Goal: Task Accomplishment & Management: Manage account settings

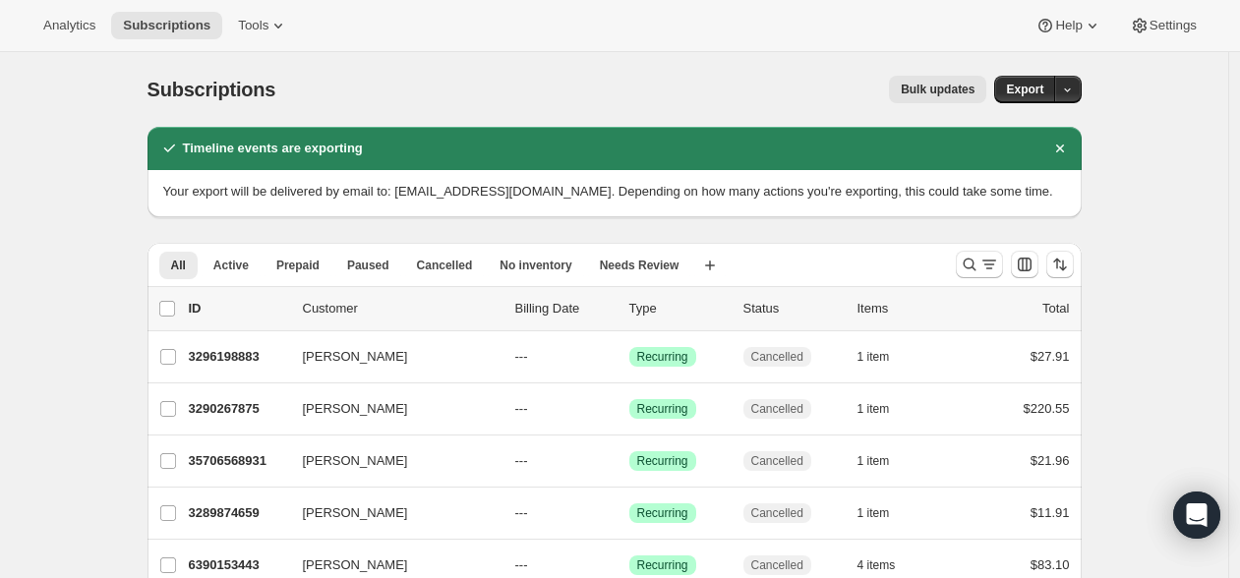
click at [509, 80] on div "Bulk updates" at bounding box center [643, 90] width 688 height 28
click at [145, 26] on span "Subscriptions" at bounding box center [167, 26] width 88 height 16
click at [146, 25] on span "Subscriptions" at bounding box center [167, 26] width 88 height 16
click at [182, 52] on div "Subscriptions. This page is ready Subscriptions Bulk updates More actions Bulk …" at bounding box center [615, 89] width 934 height 75
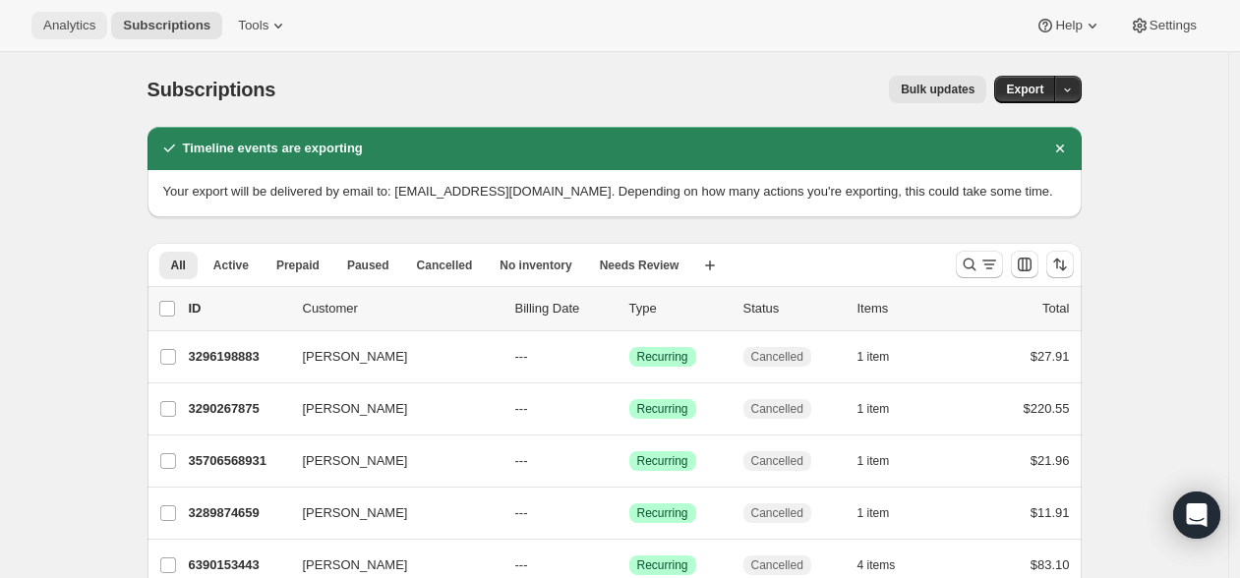
click at [95, 26] on span "Analytics" at bounding box center [69, 26] width 52 height 16
click at [75, 29] on span "Analytics" at bounding box center [69, 26] width 52 height 16
click at [89, 27] on span "Analytics" at bounding box center [69, 26] width 52 height 16
click at [159, 27] on span "Subscriptions" at bounding box center [167, 26] width 88 height 16
click at [172, 18] on span "Subscriptions" at bounding box center [167, 26] width 88 height 16
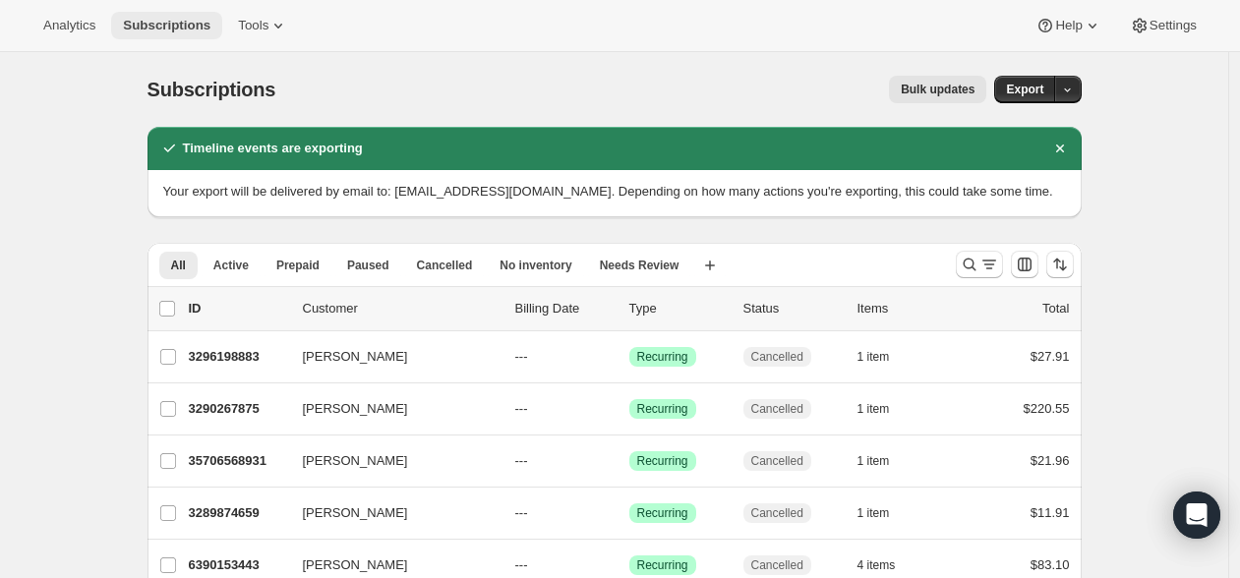
click at [162, 15] on button "Subscriptions" at bounding box center [166, 26] width 111 height 28
click at [162, 16] on button "Subscriptions" at bounding box center [166, 26] width 111 height 28
click at [169, 25] on span "Subscriptions" at bounding box center [167, 26] width 88 height 16
click at [269, 29] on span "Tools" at bounding box center [253, 26] width 30 height 16
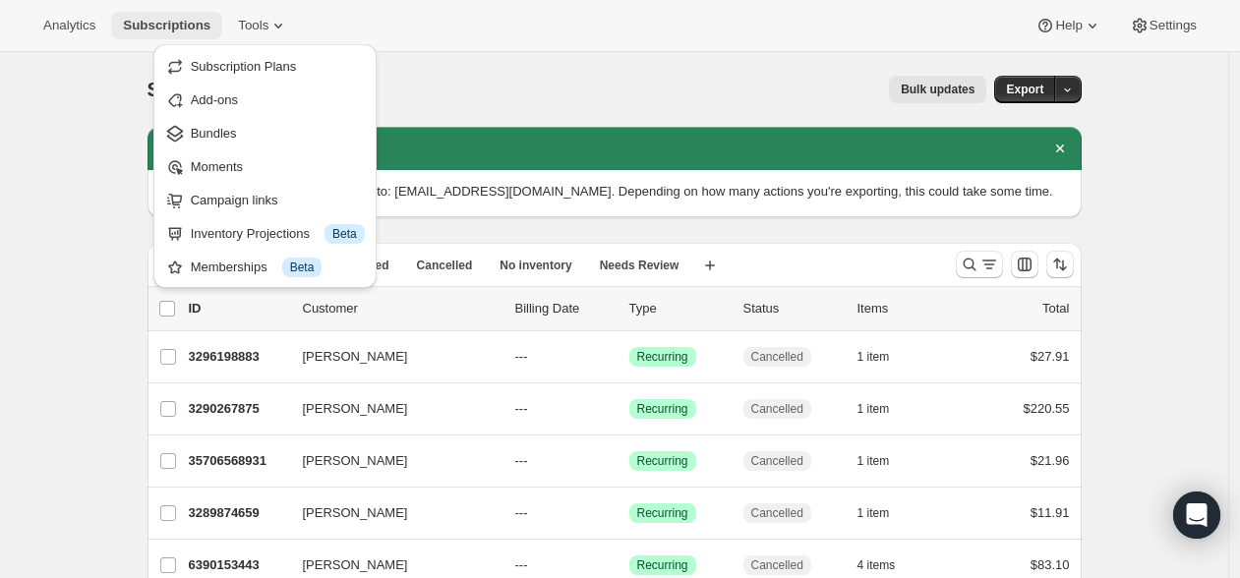
click at [154, 26] on span "Subscriptions" at bounding box center [167, 26] width 88 height 16
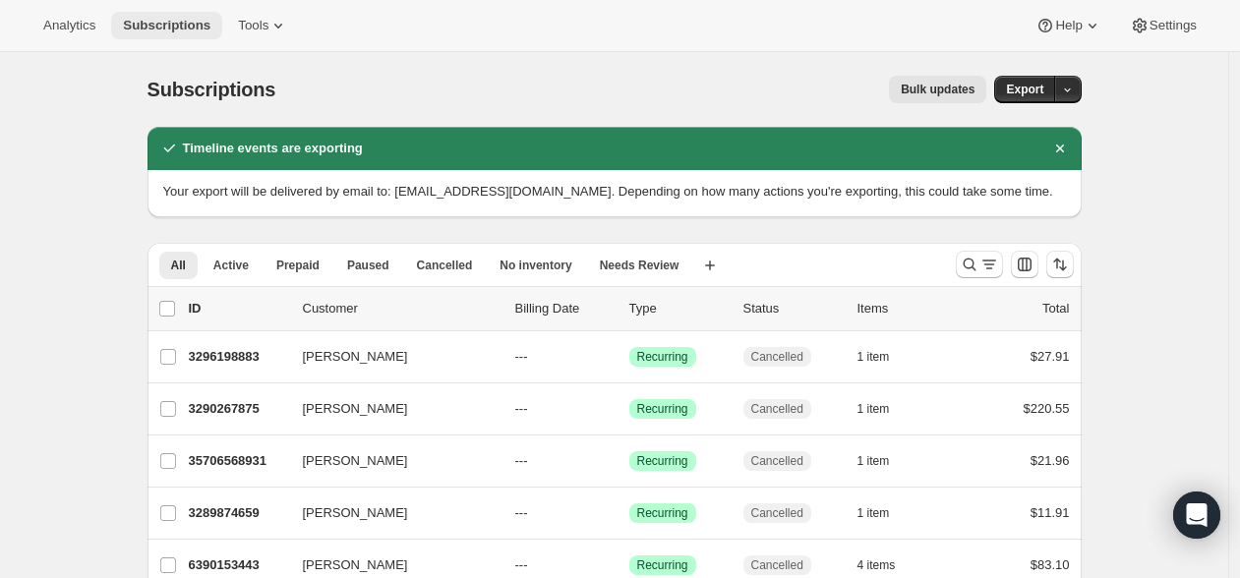
click at [154, 26] on span "Subscriptions" at bounding box center [167, 26] width 88 height 16
click at [75, 26] on span "Analytics" at bounding box center [69, 26] width 52 height 16
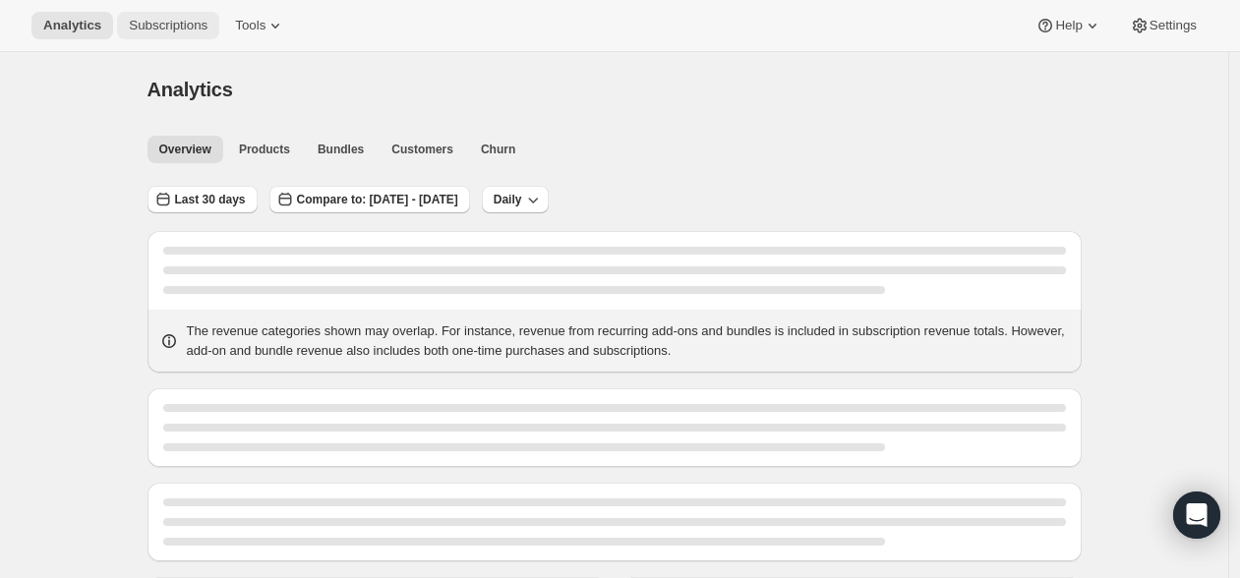
click at [155, 30] on span "Subscriptions" at bounding box center [168, 26] width 79 height 16
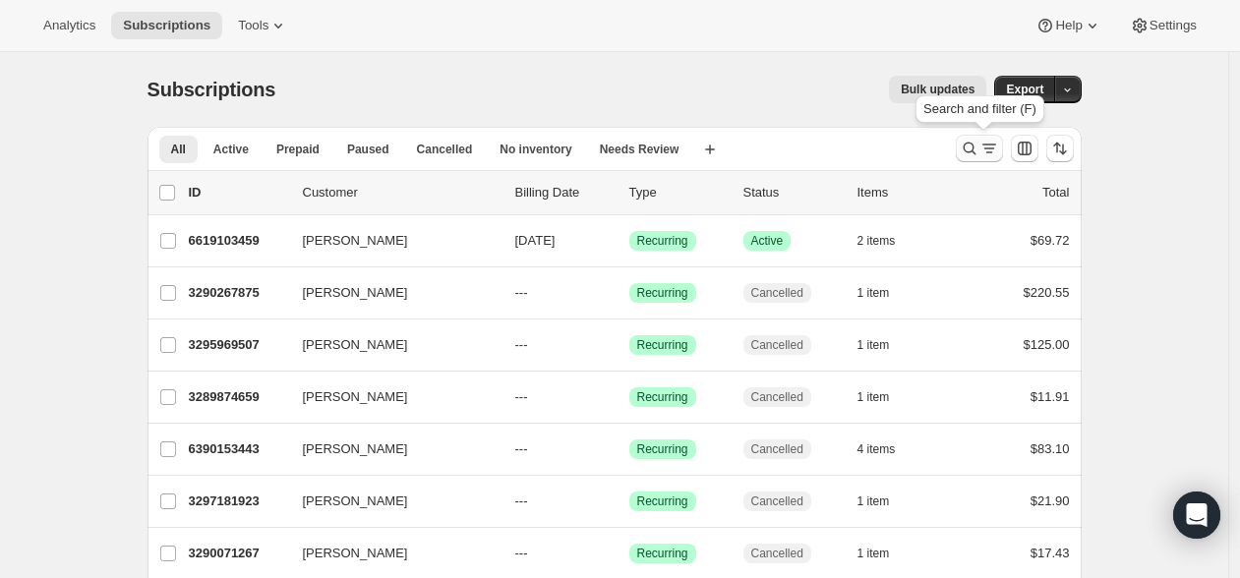
click at [966, 150] on icon "Search and filter results" at bounding box center [970, 149] width 20 height 20
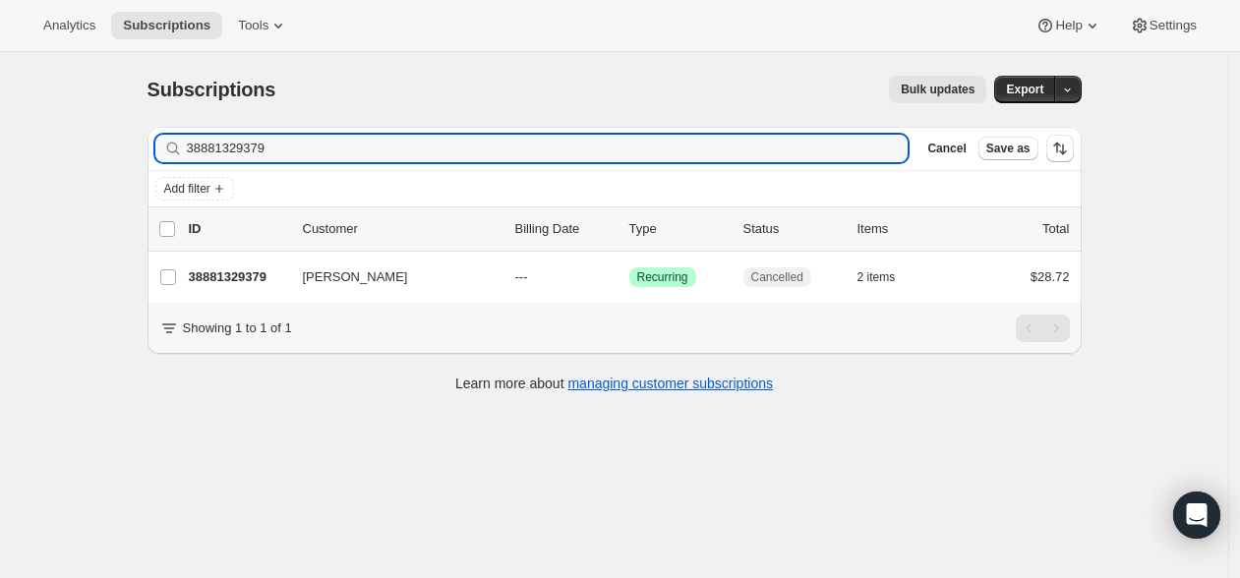
type input "38881329379"
